Goal: Transaction & Acquisition: Purchase product/service

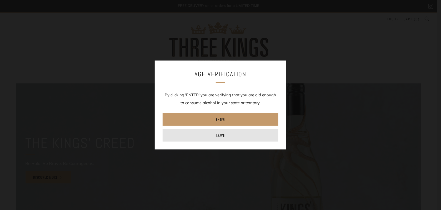
drag, startPoint x: 227, startPoint y: 135, endPoint x: 211, endPoint y: 137, distance: 16.0
click at [227, 135] on link "Leave" at bounding box center [221, 135] width 116 height 13
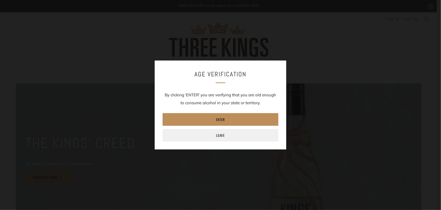
click at [235, 116] on link "Enter" at bounding box center [221, 119] width 116 height 13
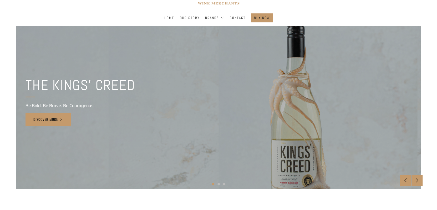
scroll to position [70, 0]
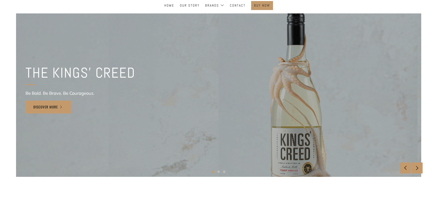
click at [172, 6] on link "Home" at bounding box center [169, 5] width 10 height 8
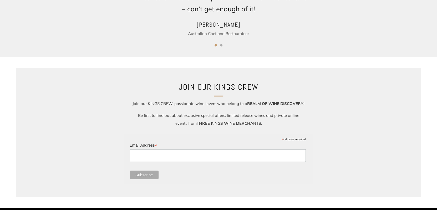
scroll to position [716, 0]
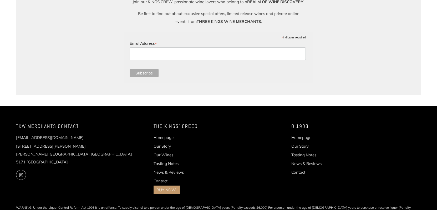
click at [165, 155] on link "Our Wines" at bounding box center [164, 154] width 20 height 5
